Goal: Task Accomplishment & Management: Complete application form

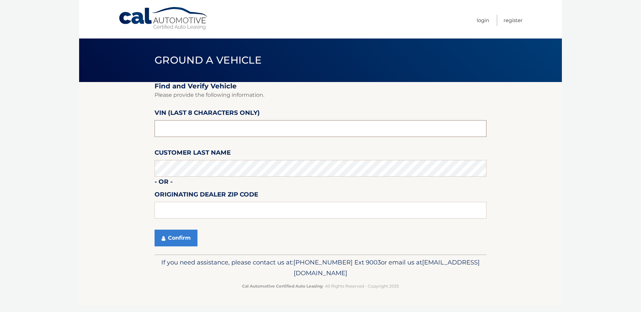
click at [188, 128] on input "text" at bounding box center [321, 128] width 332 height 17
type input "NT207621"
click at [167, 234] on button "Confirm" at bounding box center [176, 238] width 43 height 17
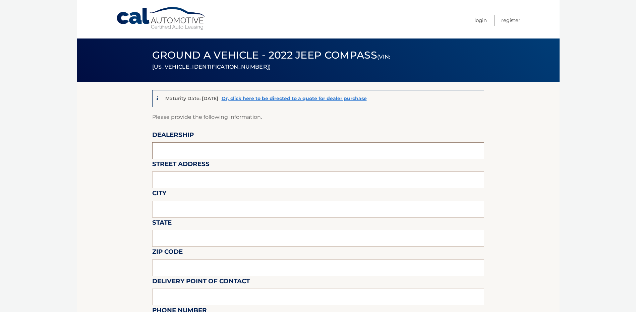
click at [230, 154] on input "text" at bounding box center [318, 150] width 332 height 17
type input "Towne CDJR"
type input "[STREET_ADDRESS]"
type input "[GEOGRAPHIC_DATA]"
type input "ny"
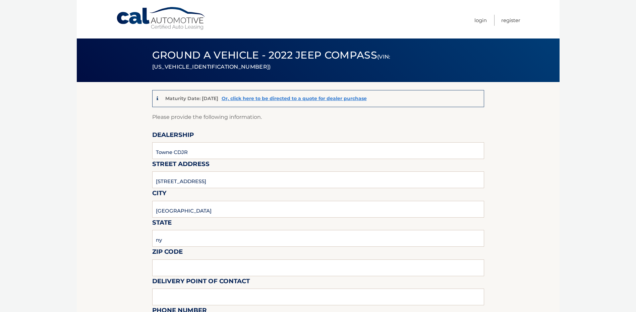
type input "14075"
type input "towne"
type input "7166465200"
type input "[EMAIL_ADDRESS][DOMAIN_NAME]"
type input "[PERSON_NAME]"
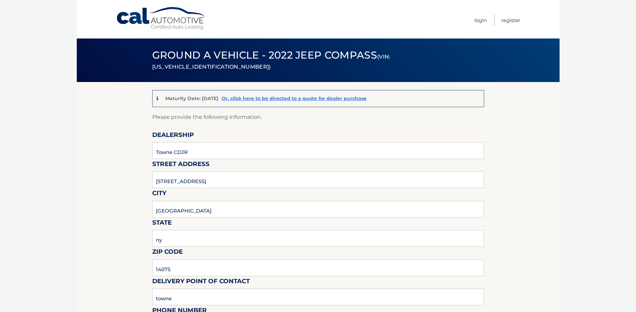
type input "7166465200"
type input "[EMAIL_ADDRESS][DOMAIN_NAME]"
type input "[PERSON_NAME]"
type input "n/a"
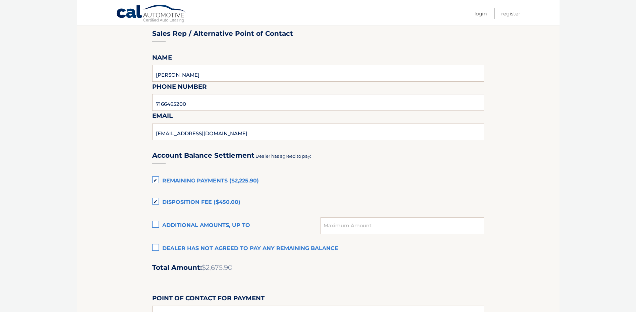
scroll to position [402, 0]
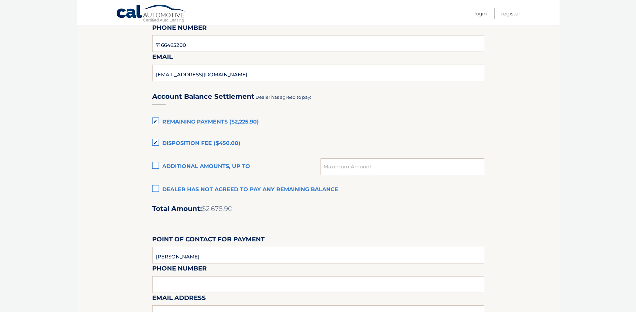
click at [157, 189] on label "Dealer has not agreed to pay any remaining balance" at bounding box center [318, 189] width 332 height 13
click at [0, 0] on input "Dealer has not agreed to pay any remaining balance" at bounding box center [0, 0] width 0 height 0
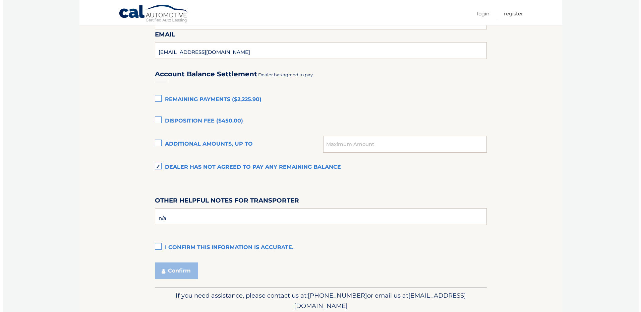
scroll to position [451, 0]
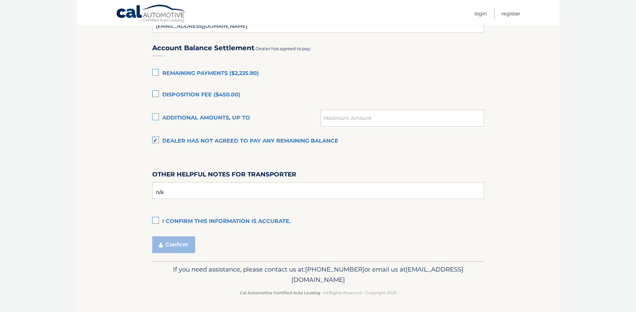
click at [156, 222] on label "I confirm this information is accurate." at bounding box center [318, 221] width 332 height 13
click at [0, 0] on input "I confirm this information is accurate." at bounding box center [0, 0] width 0 height 0
click at [167, 241] on button "Confirm" at bounding box center [173, 245] width 43 height 17
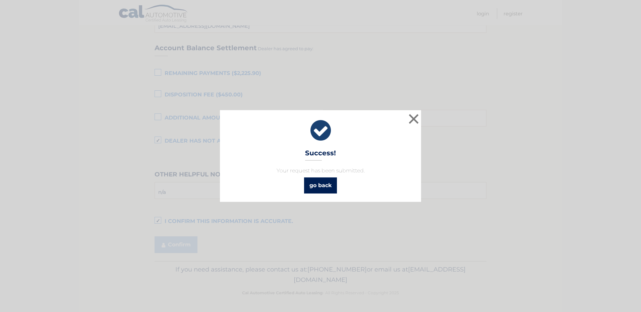
click at [329, 187] on link "go back" at bounding box center [320, 186] width 33 height 16
